Goal: Find specific page/section: Find specific page/section

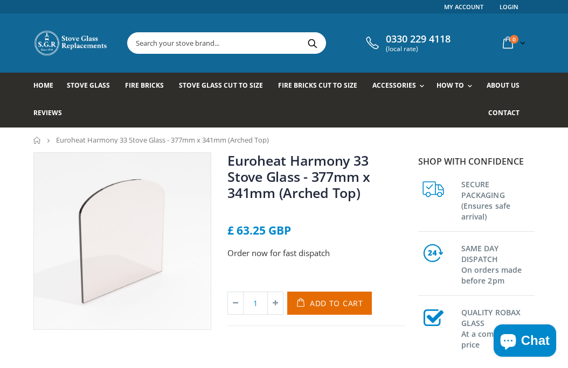
scroll to position [2, 0]
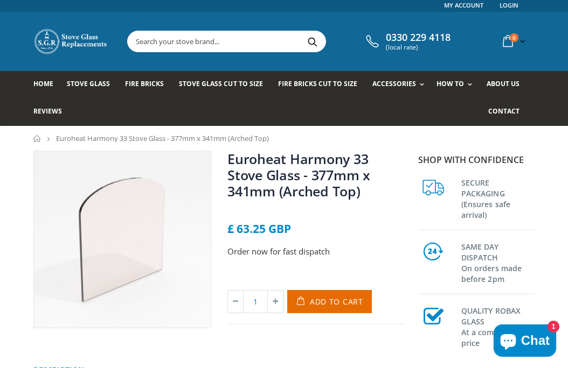
click at [300, 42] on button "Search" at bounding box center [312, 41] width 24 height 20
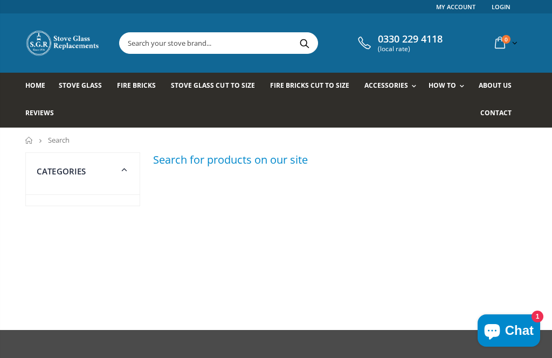
click at [260, 37] on input "text" at bounding box center [268, 43] width 297 height 20
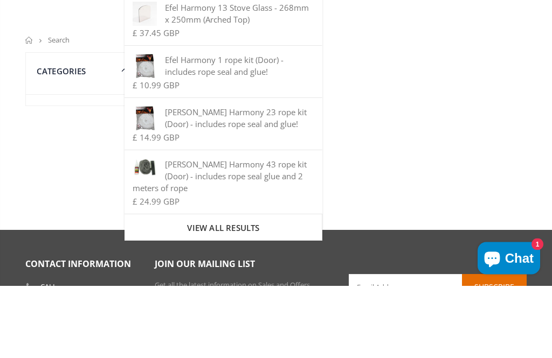
scroll to position [29, 0]
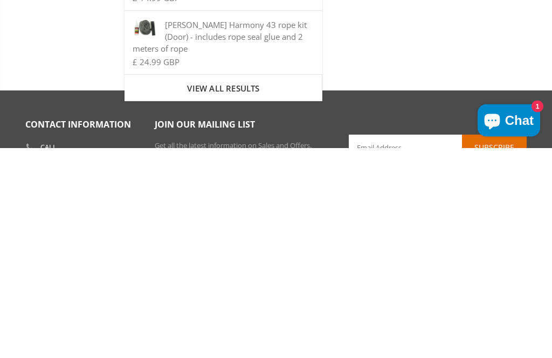
type input "Harmony door"
click at [215, 294] on span "View all results" at bounding box center [223, 299] width 72 height 11
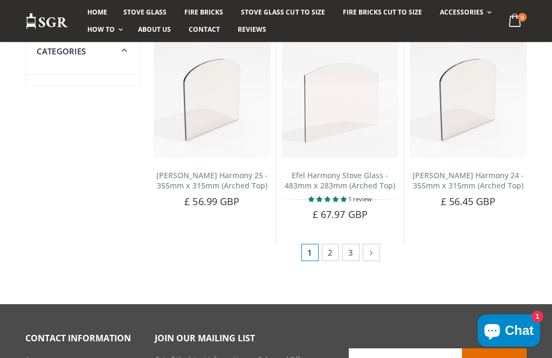
scroll to position [854, 0]
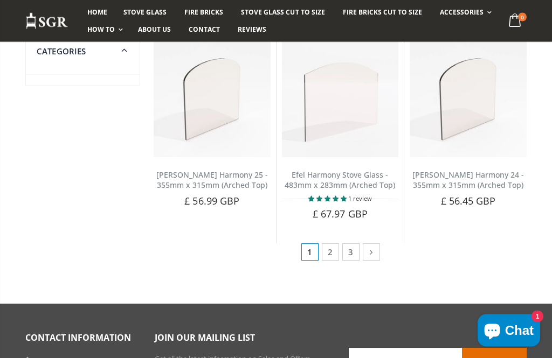
click at [337, 244] on link "2" at bounding box center [330, 252] width 17 height 17
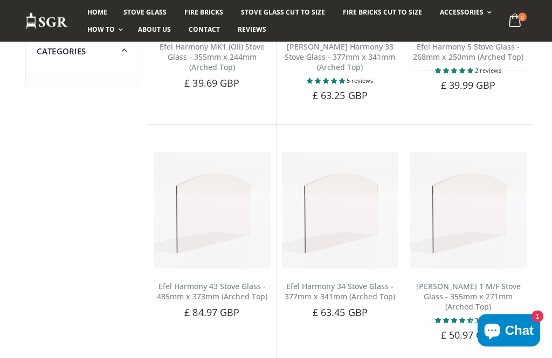
scroll to position [731, 0]
click at [456, 110] on link "Accessories" at bounding box center [493, 110] width 110 height 19
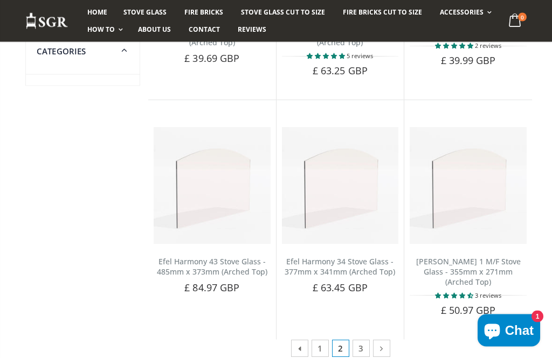
scroll to position [756, 0]
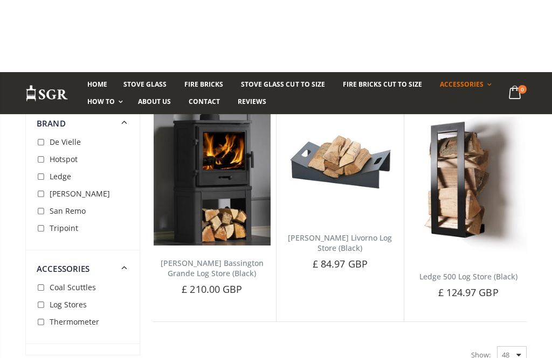
scroll to position [493, 0]
